Goal: Task Accomplishment & Management: Use online tool/utility

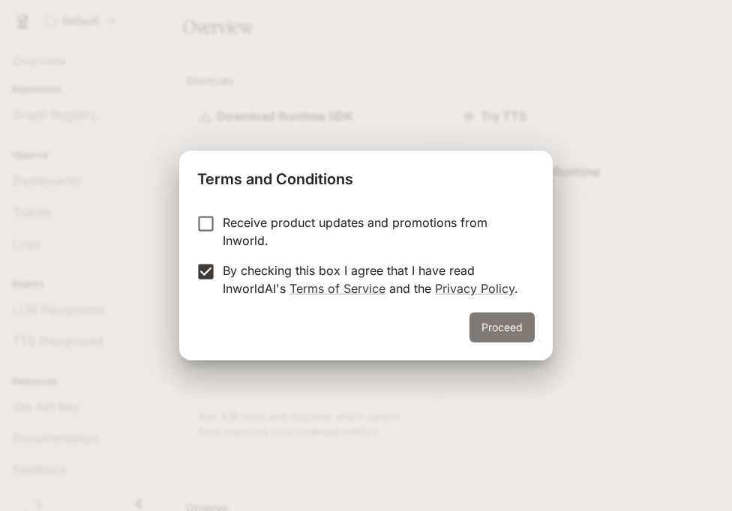
click at [480, 318] on button "Proceed" at bounding box center [501, 328] width 65 height 30
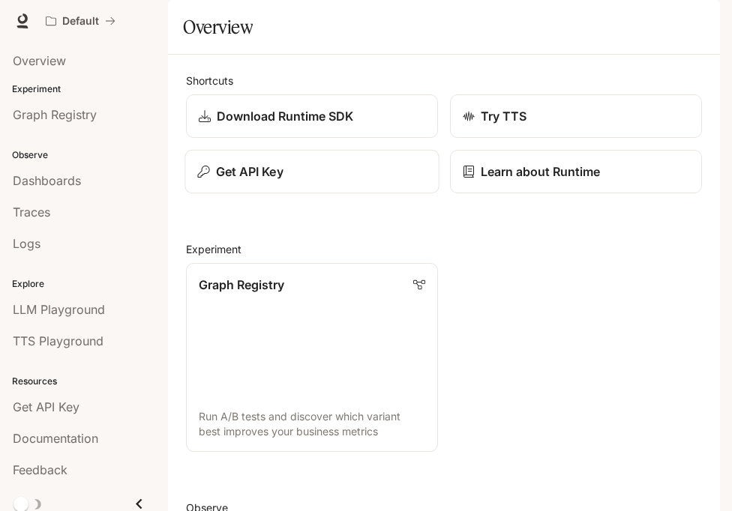
click at [247, 181] on p "Get API Key" at bounding box center [249, 172] width 67 height 18
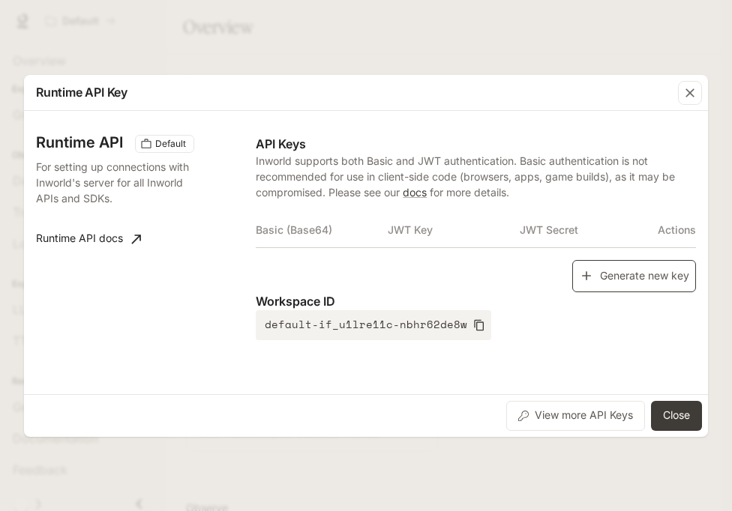
click at [582, 287] on button "Generate new key" at bounding box center [634, 276] width 124 height 32
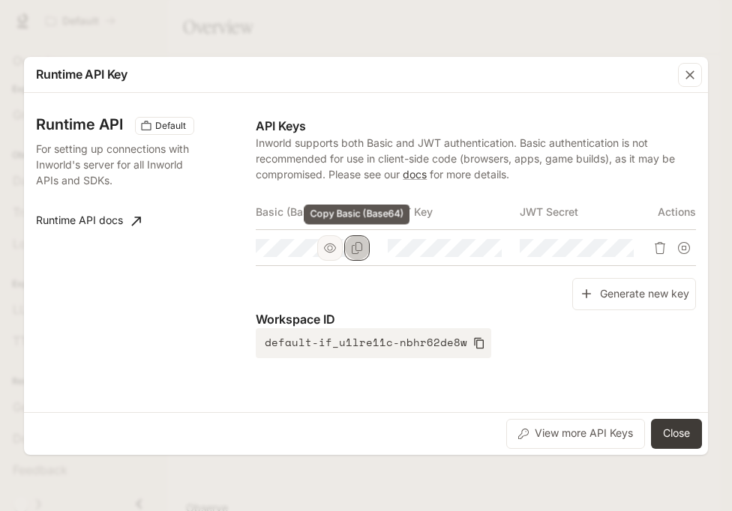
click at [351, 253] on icon "Copy Basic (Base64)" at bounding box center [357, 248] width 12 height 12
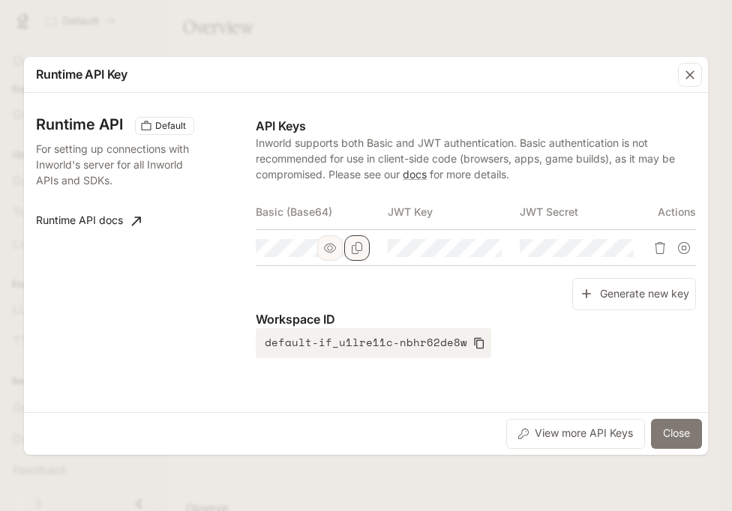
click at [676, 428] on button "Close" at bounding box center [676, 434] width 51 height 30
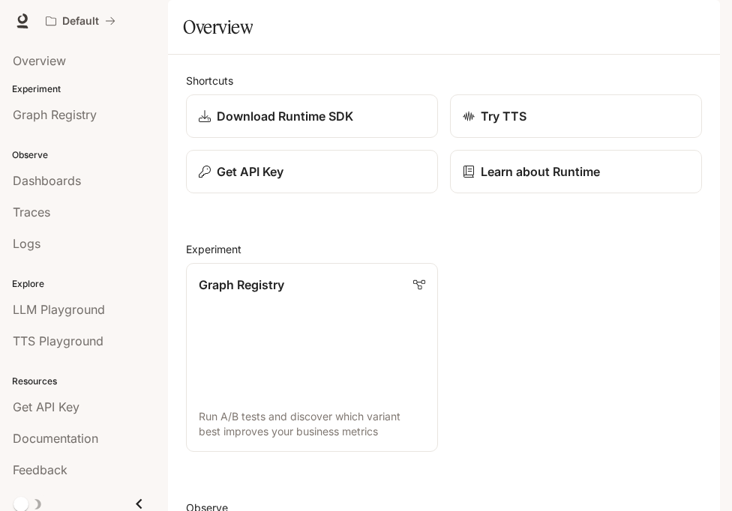
click at [694, 25] on icon "button" at bounding box center [699, 21] width 12 height 12
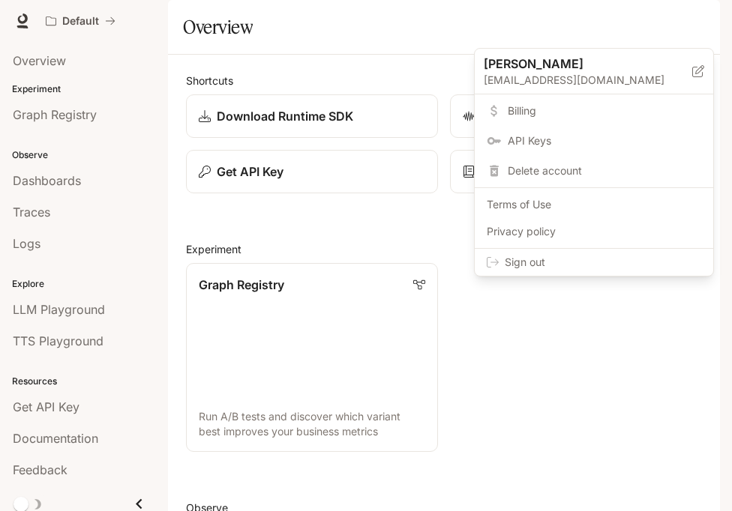
click at [651, 258] on span "Sign out" at bounding box center [603, 262] width 196 height 15
